Goal: Book appointment/travel/reservation

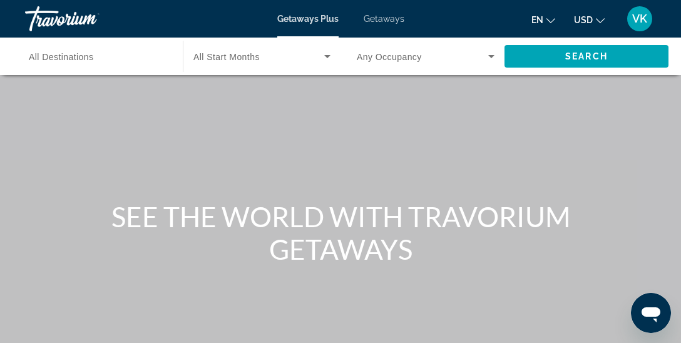
click at [59, 53] on span "All Destinations" at bounding box center [61, 57] width 65 height 10
click at [59, 53] on input "Destination All Destinations" at bounding box center [98, 56] width 138 height 15
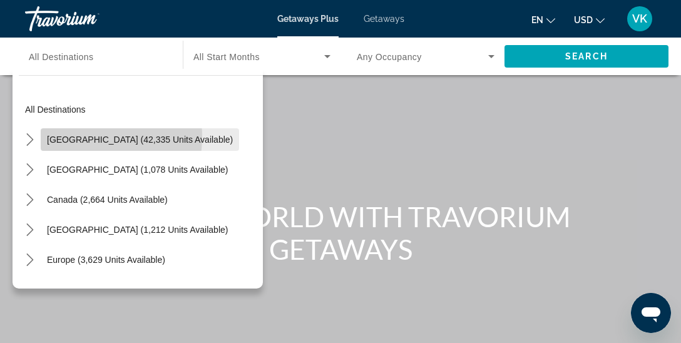
click at [81, 136] on span "[GEOGRAPHIC_DATA] (42,335 units available)" at bounding box center [140, 140] width 186 height 10
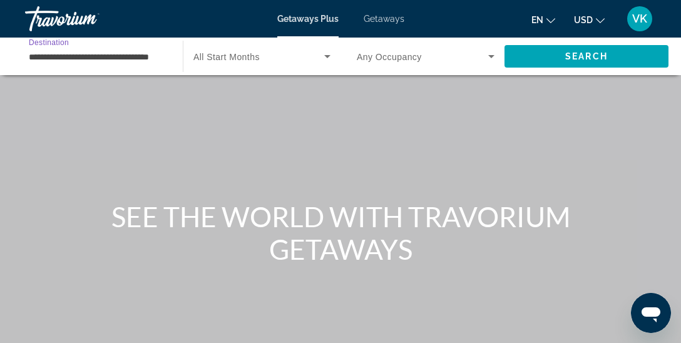
click at [109, 56] on input "**********" at bounding box center [98, 56] width 138 height 15
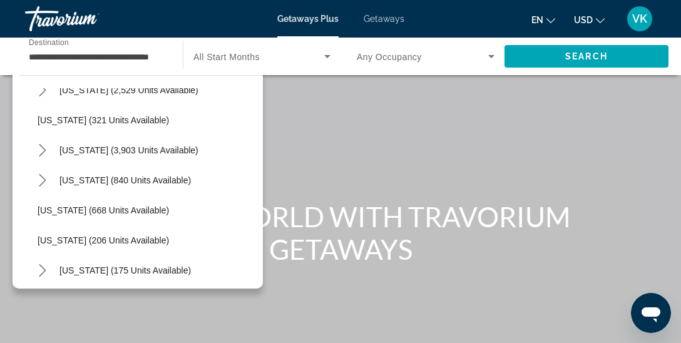
scroll to position [698, 0]
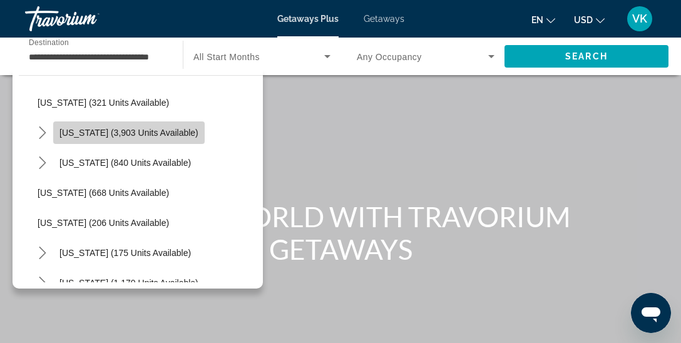
click at [133, 130] on span "[US_STATE] (3,903 units available)" at bounding box center [128, 133] width 139 height 10
type input "**********"
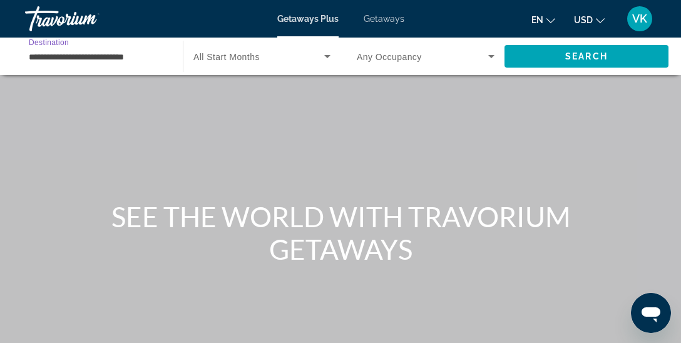
scroll to position [0, 0]
click at [470, 59] on span "Search widget" at bounding box center [422, 56] width 131 height 15
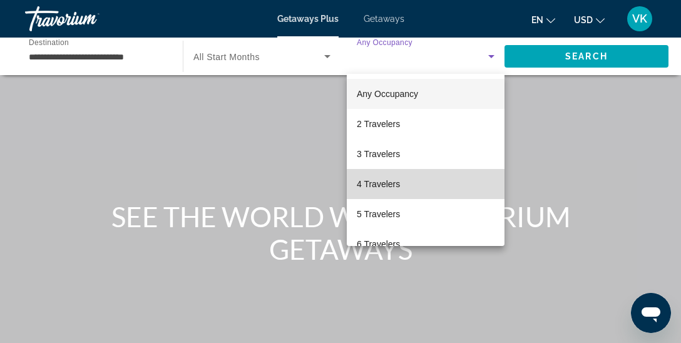
click at [395, 180] on span "4 Travelers" at bounding box center [378, 183] width 43 height 15
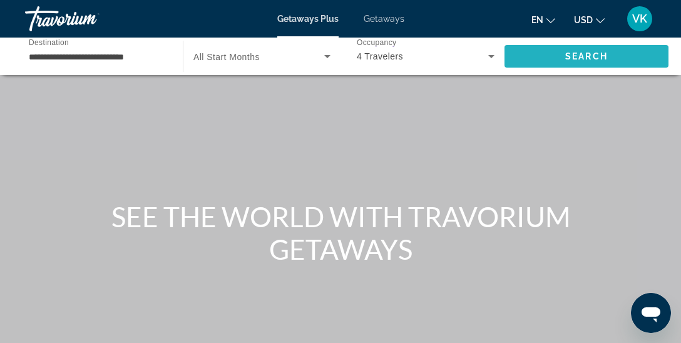
click at [565, 55] on span "Search" at bounding box center [586, 56] width 43 height 10
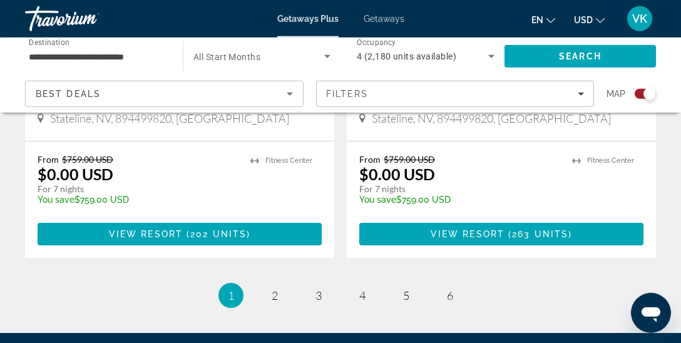
scroll to position [2955, 0]
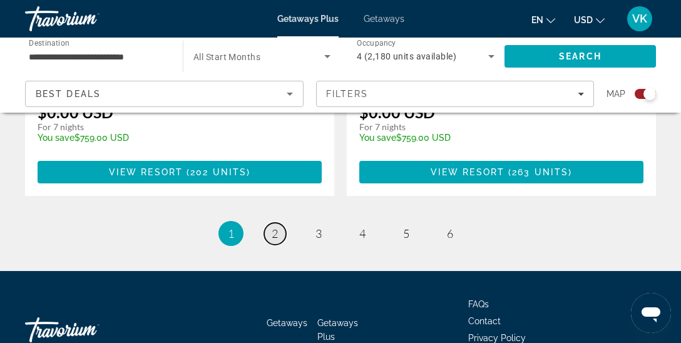
click at [277, 227] on span "2" at bounding box center [275, 234] width 6 height 14
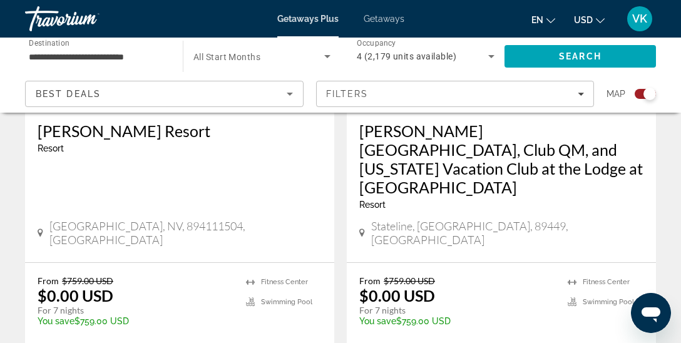
scroll to position [1945, 0]
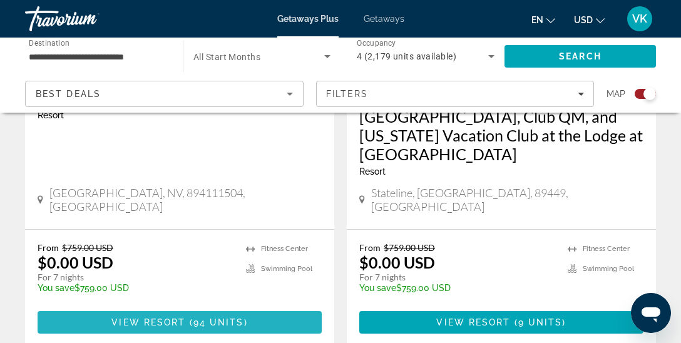
click at [214, 317] on span "94 units" at bounding box center [218, 322] width 51 height 10
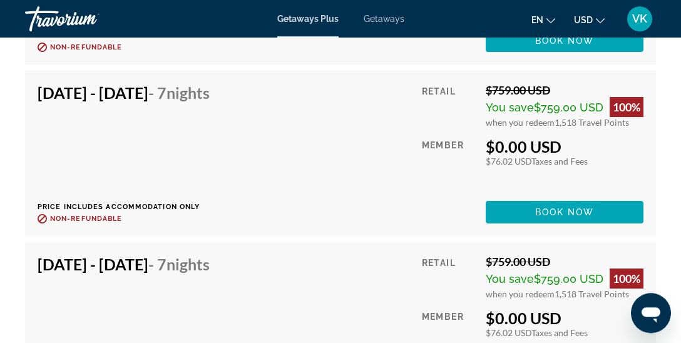
scroll to position [2725, 0]
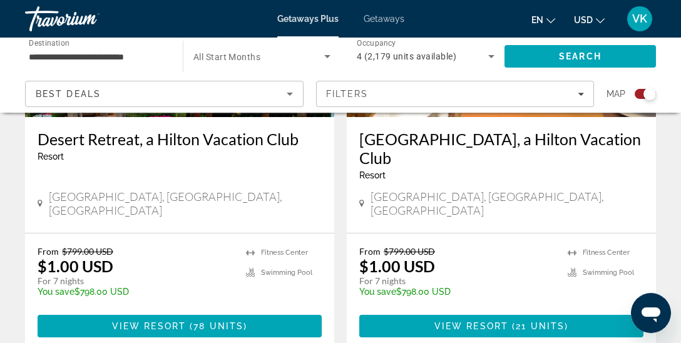
scroll to position [2968, 0]
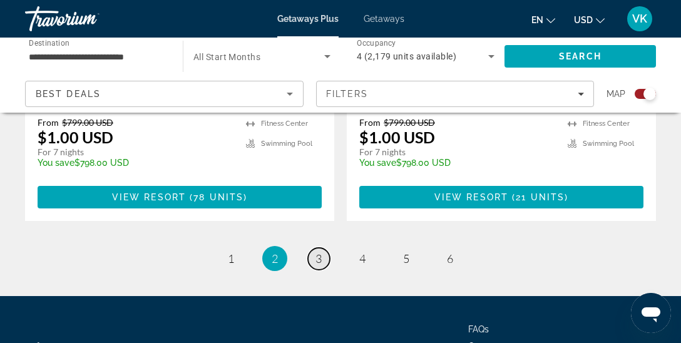
click at [324, 248] on link "page 3" at bounding box center [319, 259] width 22 height 22
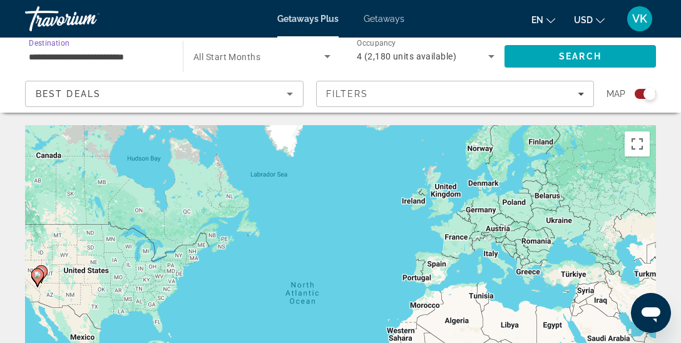
click at [89, 58] on input "**********" at bounding box center [98, 56] width 138 height 15
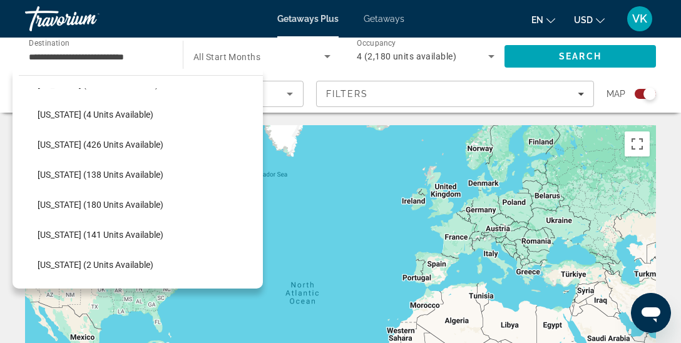
scroll to position [121, 0]
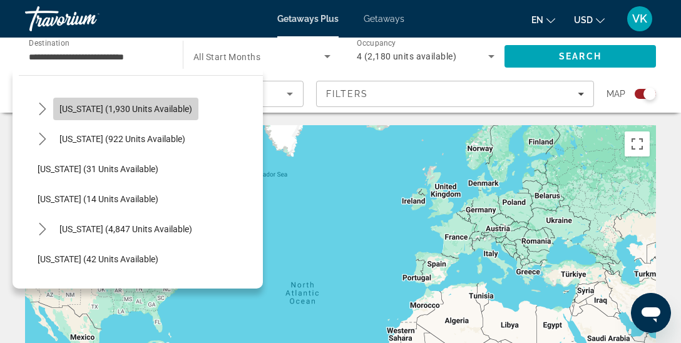
click at [150, 111] on span "[US_STATE] (1,930 units available)" at bounding box center [125, 109] width 133 height 10
type input "**********"
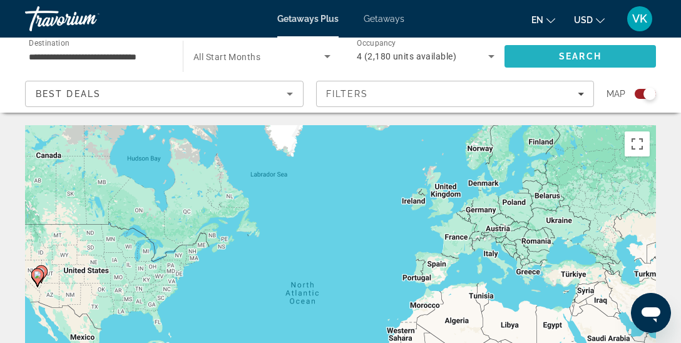
click at [573, 59] on span "Search" at bounding box center [580, 56] width 43 height 10
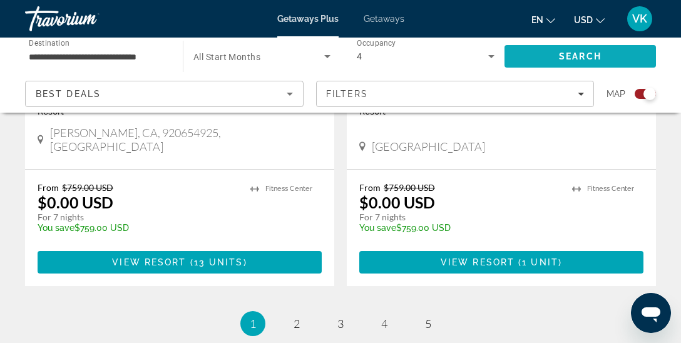
scroll to position [2935, 0]
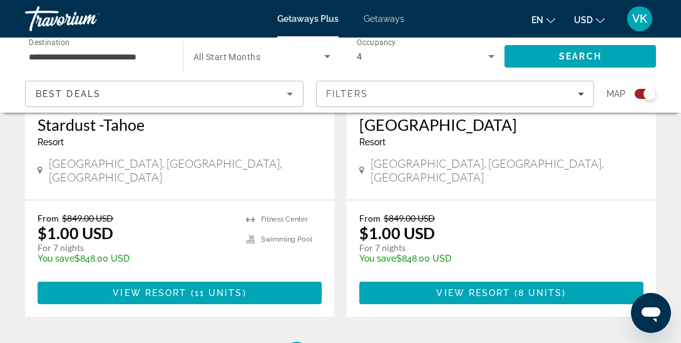
scroll to position [2974, 0]
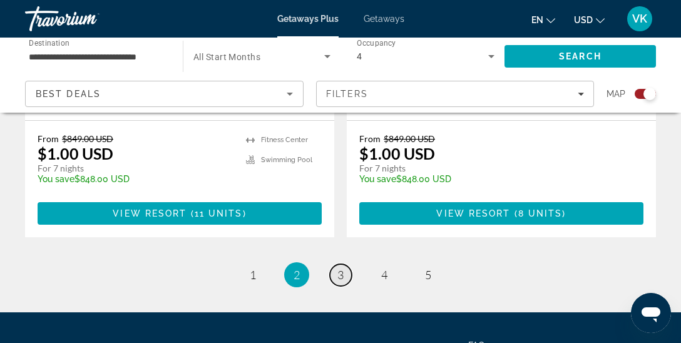
click at [340, 268] on span "3" at bounding box center [340, 275] width 6 height 14
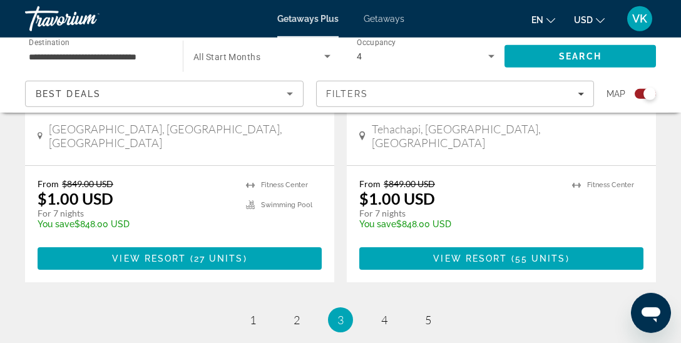
scroll to position [2968, 0]
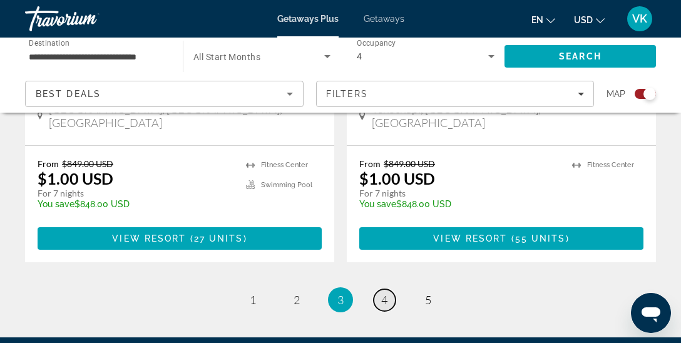
click at [388, 289] on link "page 4" at bounding box center [385, 300] width 22 height 22
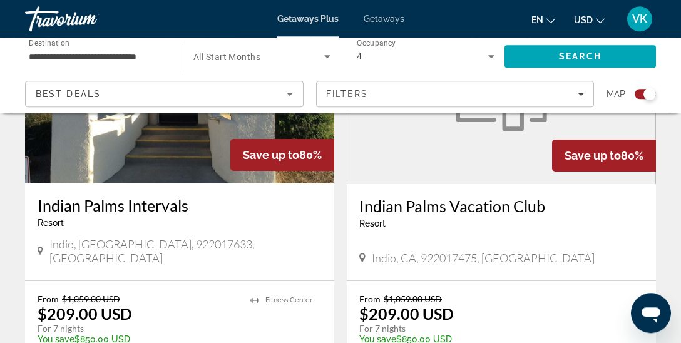
scroll to position [2994, 0]
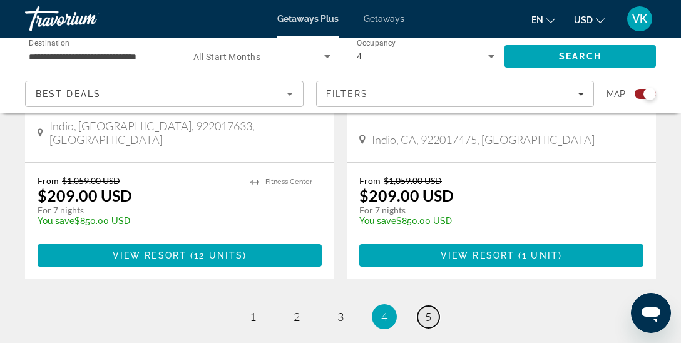
click at [430, 310] on span "5" at bounding box center [428, 317] width 6 height 14
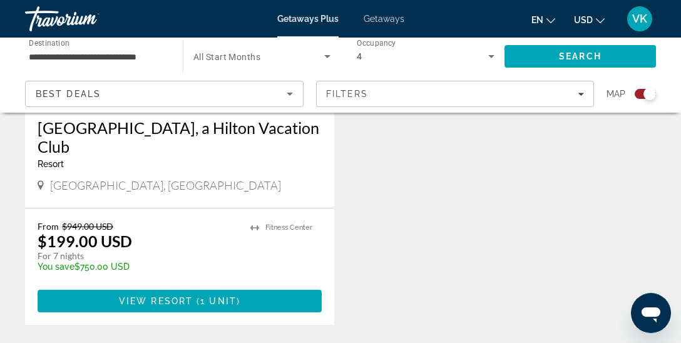
scroll to position [2077, 0]
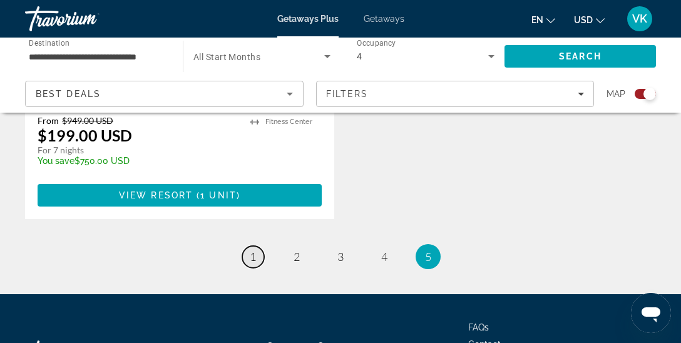
click at [249, 246] on link "page 1" at bounding box center [253, 257] width 22 height 22
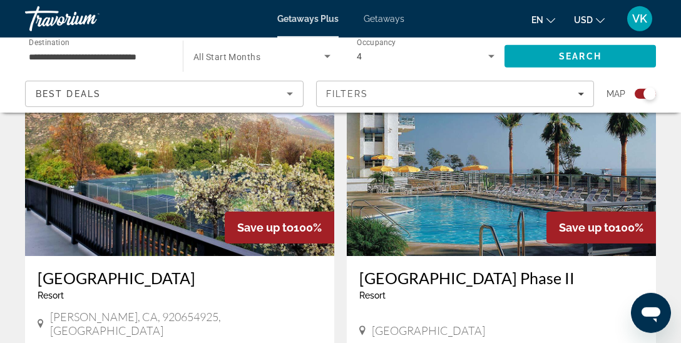
scroll to position [2803, 0]
